Goal: Task Accomplishment & Management: Manage account settings

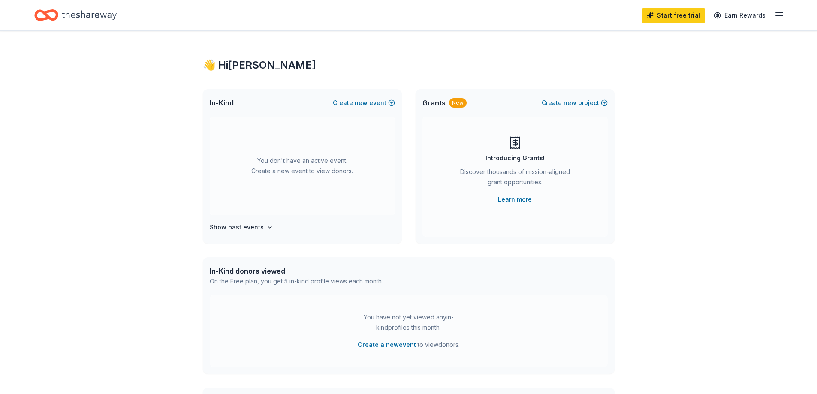
click at [93, 14] on icon "Home" at bounding box center [89, 14] width 55 height 9
click at [54, 9] on icon "Home" at bounding box center [46, 15] width 24 height 20
click at [780, 20] on icon "button" at bounding box center [779, 15] width 10 height 10
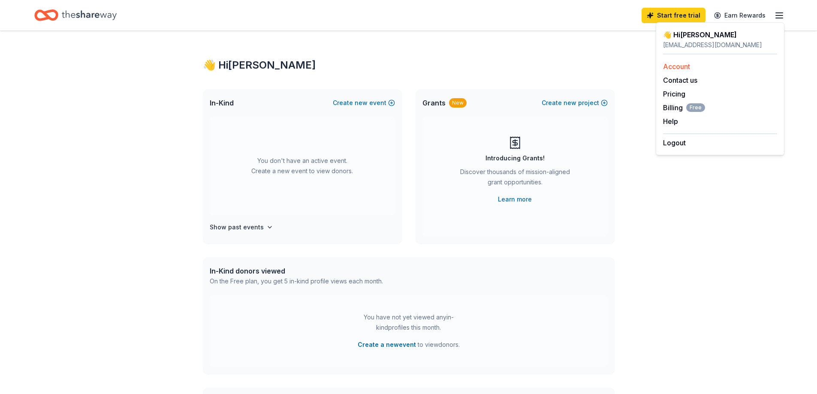
click at [675, 66] on link "Account" at bounding box center [676, 66] width 27 height 9
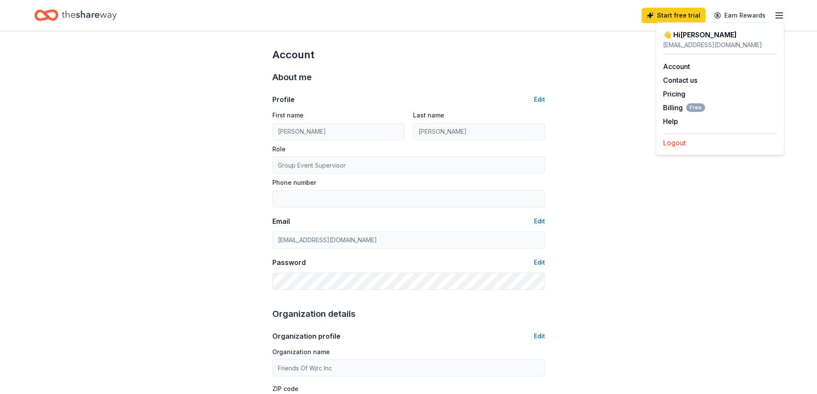
click at [683, 142] on button "Logout" at bounding box center [674, 143] width 23 height 10
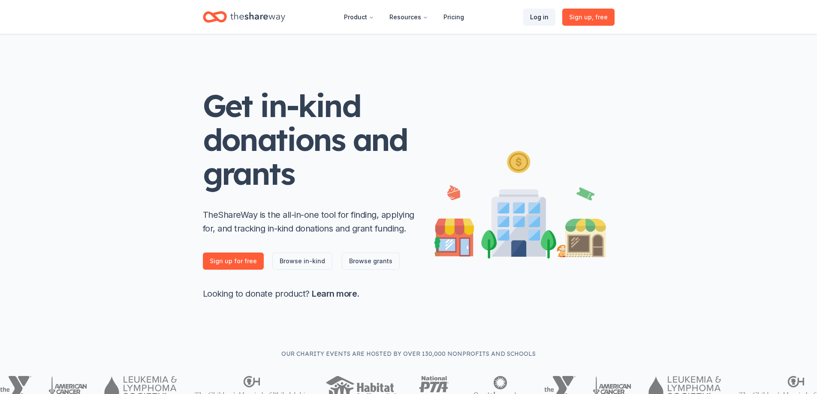
click at [542, 15] on link "Log in" at bounding box center [539, 17] width 32 height 17
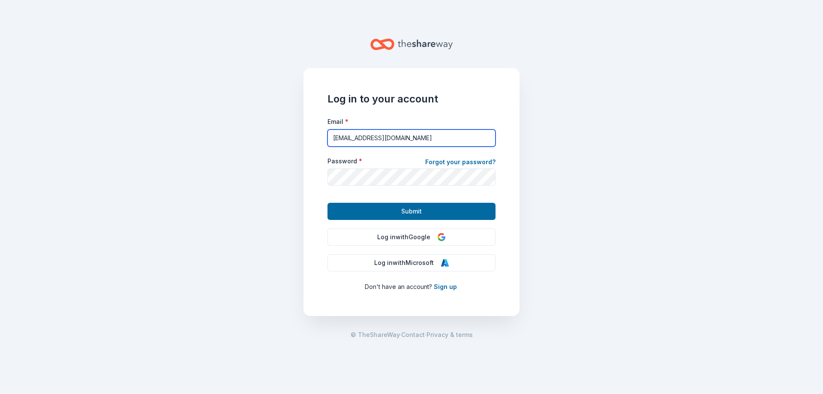
click at [440, 137] on input "[EMAIL_ADDRESS][DOMAIN_NAME]" at bounding box center [412, 138] width 168 height 17
type input "[PERSON_NAME][EMAIL_ADDRESS][DOMAIN_NAME]"
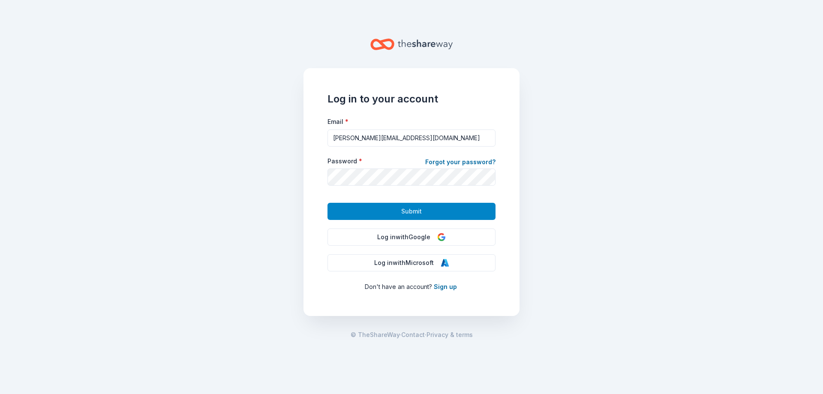
click at [429, 216] on button "Submit" at bounding box center [412, 211] width 168 height 17
